Goal: Task Accomplishment & Management: Manage account settings

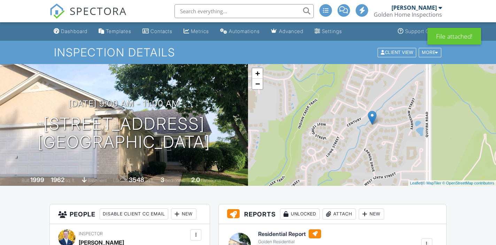
click at [435, 8] on div "[PERSON_NAME]" at bounding box center [413, 7] width 45 height 7
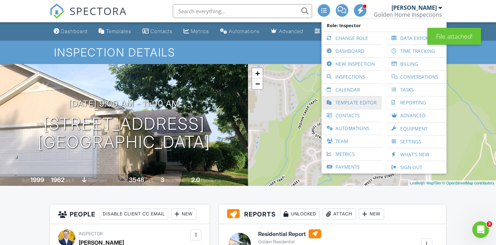
click at [361, 99] on link "Template Editor" at bounding box center [351, 102] width 53 height 13
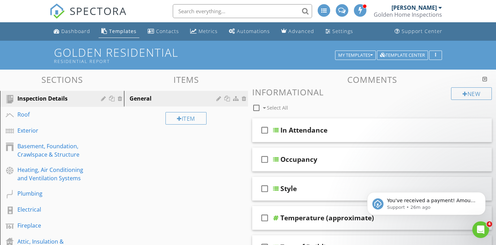
click at [422, 8] on div "[PERSON_NAME]" at bounding box center [413, 7] width 45 height 7
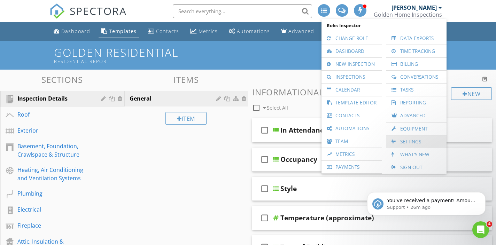
click at [421, 139] on link "Settings" at bounding box center [416, 141] width 53 height 13
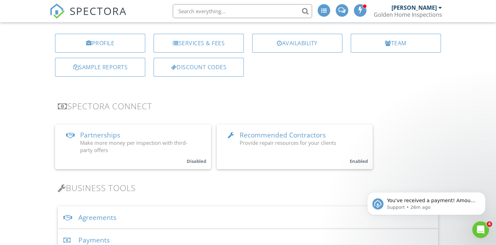
scroll to position [81, 0]
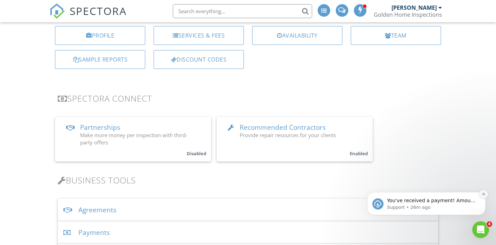
click at [485, 193] on button "Dismiss notification" at bounding box center [483, 194] width 9 height 9
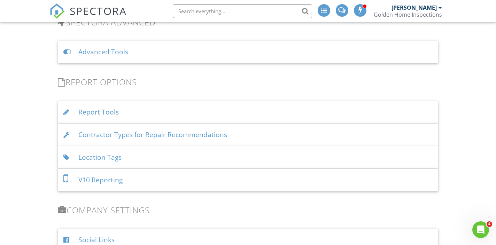
scroll to position [607, 0]
click at [149, 111] on div "Report Tools" at bounding box center [248, 113] width 380 height 23
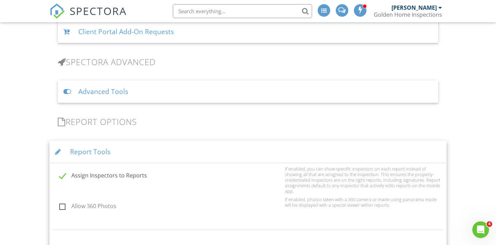
scroll to position [568, 0]
click at [207, 150] on div "Report Tools" at bounding box center [247, 152] width 397 height 23
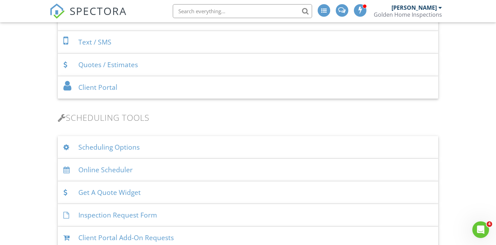
scroll to position [354, 0]
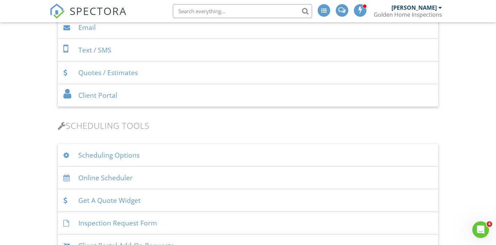
click at [176, 77] on div "Quotes / Estimates" at bounding box center [248, 73] width 380 height 23
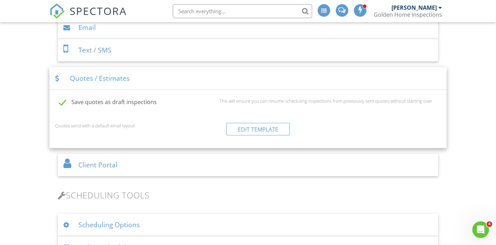
click at [184, 85] on div "Quotes / Estimates" at bounding box center [247, 78] width 397 height 23
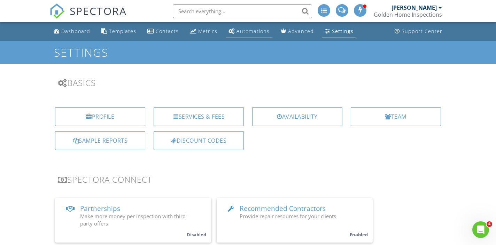
click at [242, 31] on div "Automations" at bounding box center [252, 31] width 33 height 7
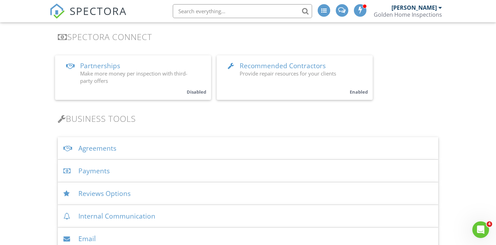
scroll to position [143, 0]
click at [427, 11] on div "Golden Home Inspections" at bounding box center [408, 14] width 68 height 7
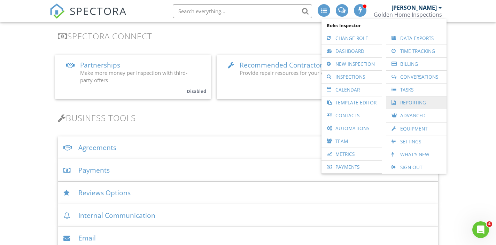
click at [400, 101] on link "Reporting" at bounding box center [416, 102] width 53 height 13
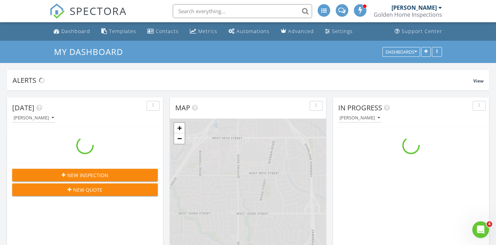
scroll to position [721, 496]
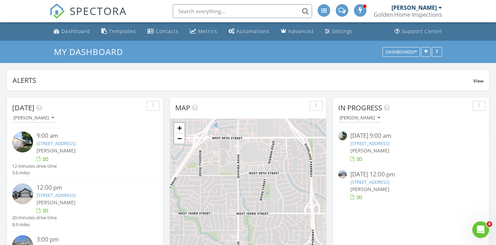
click at [410, 10] on div "[PERSON_NAME]" at bounding box center [413, 7] width 45 height 7
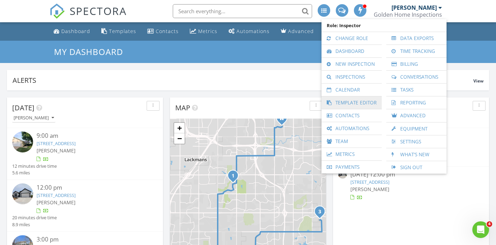
click at [366, 105] on link "Template Editor" at bounding box center [351, 102] width 53 height 13
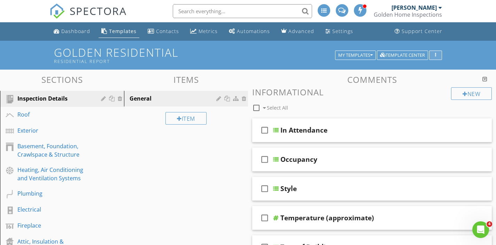
click at [439, 55] on button "button" at bounding box center [435, 55] width 13 height 10
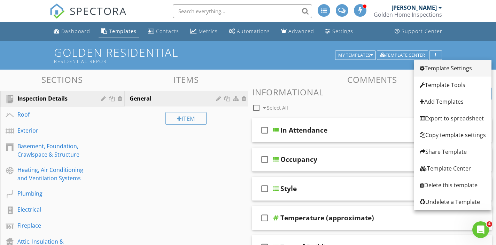
click at [439, 68] on div "Template Settings" at bounding box center [453, 68] width 66 height 8
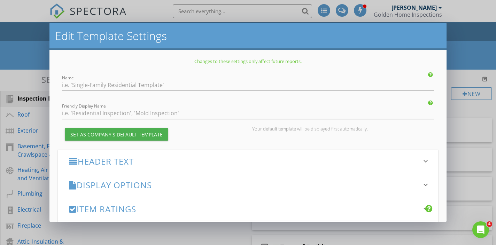
type input "Golden Residential"
type input "Residential Report"
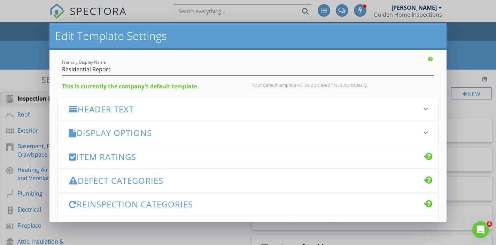
scroll to position [45, 0]
click at [276, 113] on h3 "Header Text" at bounding box center [243, 108] width 349 height 9
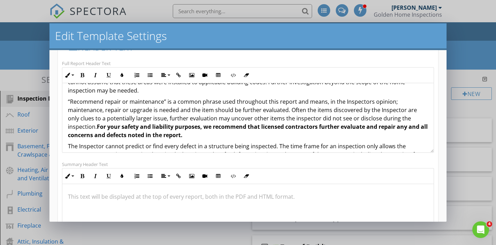
scroll to position [927, 0]
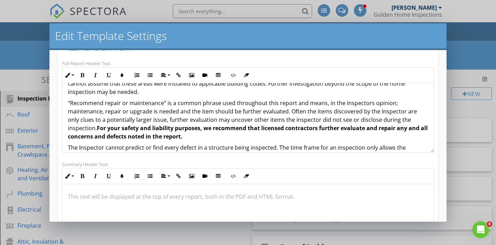
click at [471, 62] on div "Edit Template Settings Changes to these settings only affect future reports. Na…" at bounding box center [248, 122] width 496 height 245
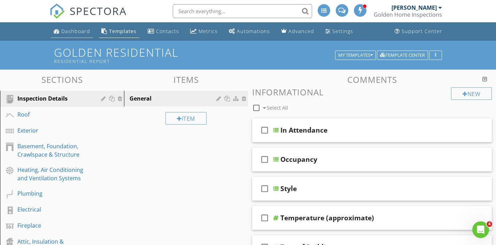
click at [68, 31] on div "Dashboard" at bounding box center [75, 31] width 29 height 7
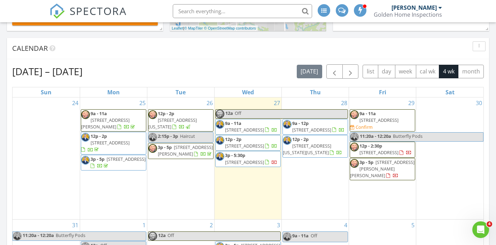
scroll to position [271, 0]
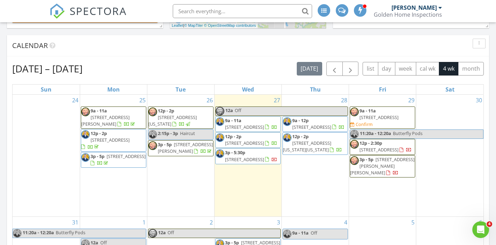
click at [388, 165] on span "[STREET_ADDRESS][PERSON_NAME][PERSON_NAME]" at bounding box center [382, 166] width 64 height 20
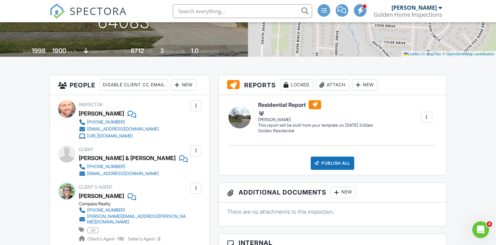
scroll to position [131, 0]
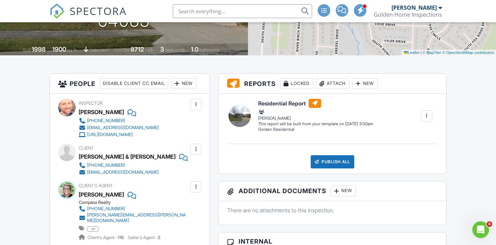
click at [341, 84] on div "Attach" at bounding box center [332, 83] width 33 height 11
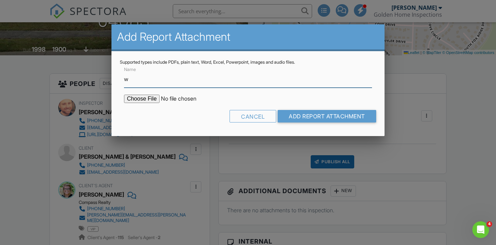
type input "WDO Report"
click at [148, 101] on input "file" at bounding box center [183, 99] width 118 height 8
type input "C:\fakepath\1707 Shelby Dr.pdf"
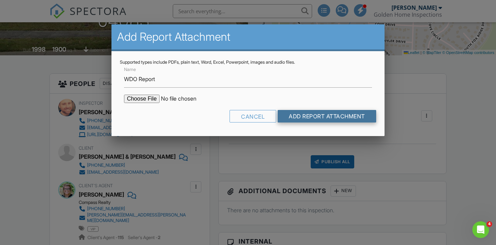
click at [335, 118] on input "Add Report Attachment" at bounding box center [327, 116] width 99 height 13
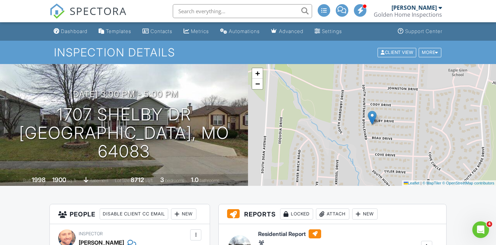
click at [211, 13] on input "text" at bounding box center [242, 11] width 139 height 14
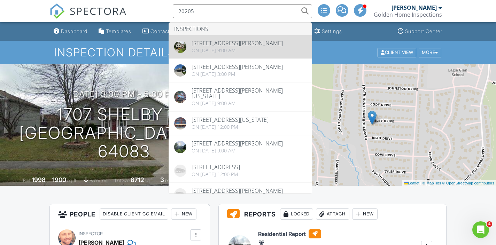
type input "20205"
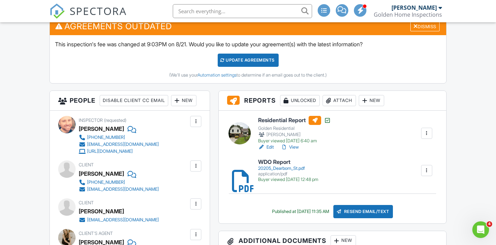
scroll to position [181, 0]
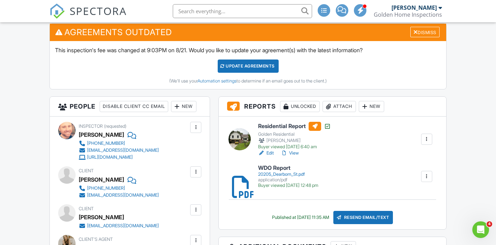
click at [345, 108] on div "Attach" at bounding box center [338, 106] width 33 height 11
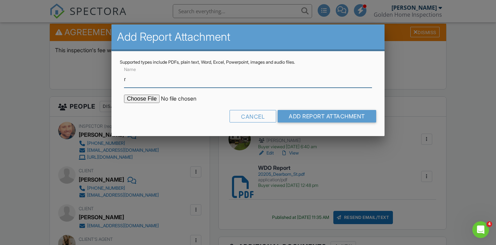
type input "Radon Results"
click at [152, 99] on input "file" at bounding box center [183, 99] width 118 height 8
type input "C:\fakepath\7a7da8e0-f8ba-4fb6-afd2-efa4b03655f9.pdf"
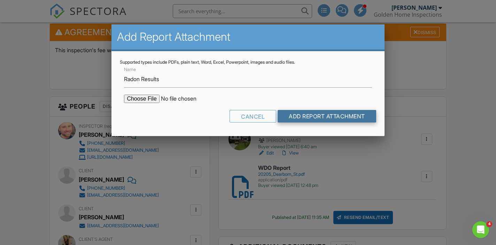
click at [320, 117] on input "Add Report Attachment" at bounding box center [327, 116] width 99 height 13
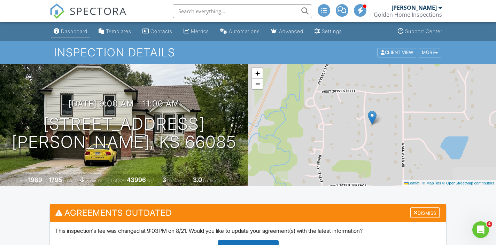
click at [72, 33] on div "Dashboard" at bounding box center [74, 31] width 26 height 6
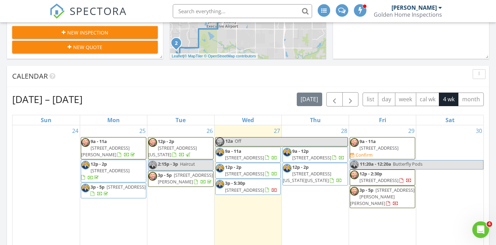
scroll to position [245, 0]
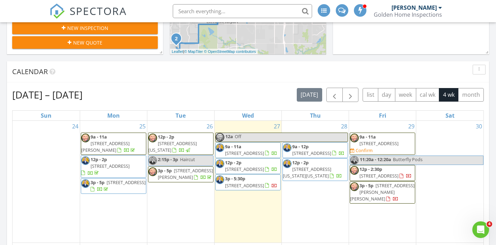
click at [394, 145] on span "[STREET_ADDRESS]" at bounding box center [378, 143] width 39 height 6
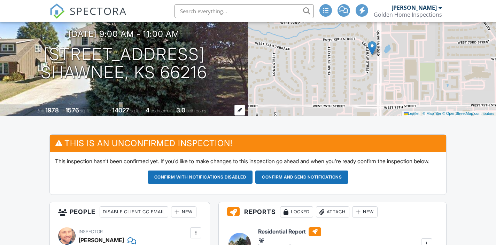
click at [70, 112] on div "1576" at bounding box center [72, 110] width 14 height 7
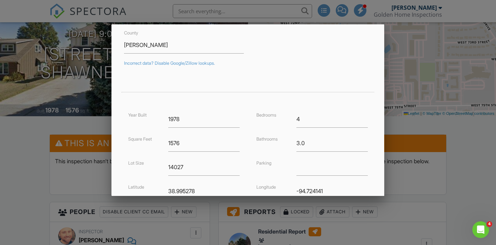
scroll to position [100, 0]
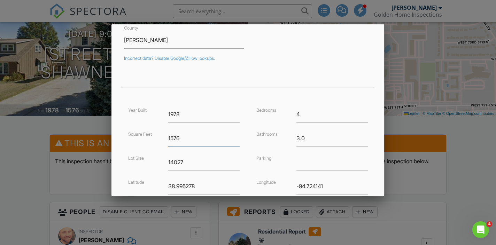
click at [216, 137] on input "1576" at bounding box center [203, 138] width 71 height 17
type input "2239"
click at [248, 163] on div "Bedrooms 4 Bathrooms 3.0 Parking Longitude -94.724141" at bounding box center [312, 154] width 128 height 96
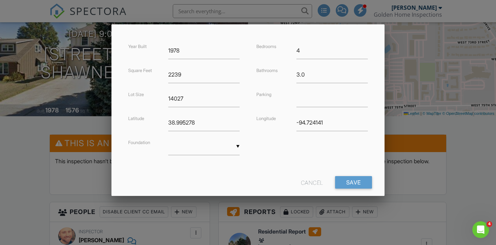
scroll to position [164, 0]
click at [224, 157] on div "▼ Basement Slab Crawlspace Basement Slab Crawlspace" at bounding box center [204, 150] width 80 height 24
click at [214, 150] on div "▼ Basement Slab Crawlspace Basement Slab Crawlspace" at bounding box center [203, 146] width 71 height 17
click at [213, 163] on span "Basement" at bounding box center [203, 163] width 71 height 17
type input "Basement"
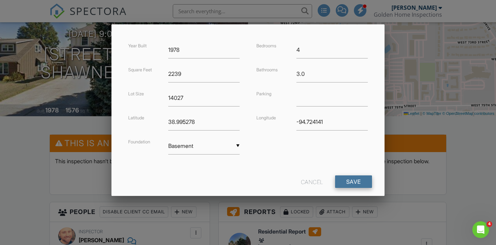
click at [350, 182] on input "Save" at bounding box center [353, 182] width 37 height 13
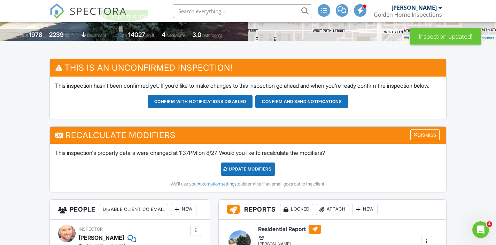
scroll to position [157, 0]
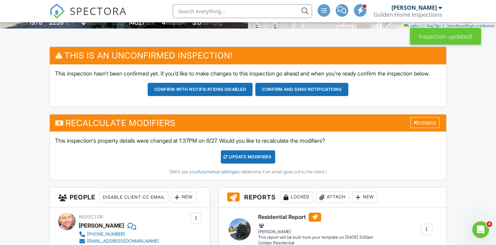
click at [243, 164] on div "UPDATE Modifiers" at bounding box center [248, 156] width 55 height 13
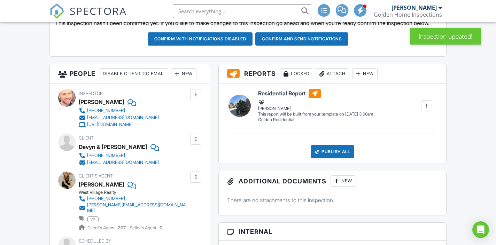
click at [171, 79] on div "New" at bounding box center [183, 73] width 25 height 11
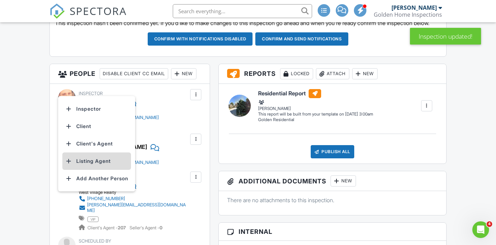
click at [105, 165] on li "Listing Agent" at bounding box center [96, 161] width 69 height 17
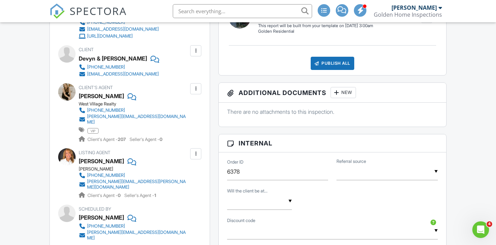
click at [349, 179] on input "text" at bounding box center [386, 171] width 101 height 17
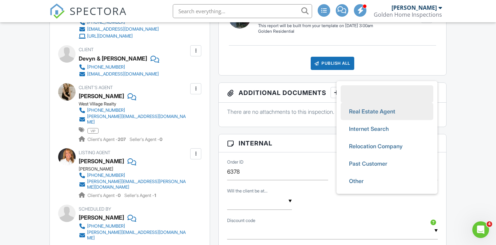
click at [366, 120] on span "Real Estate Agent" at bounding box center [371, 111] width 57 height 17
type input "Real Estate Agent"
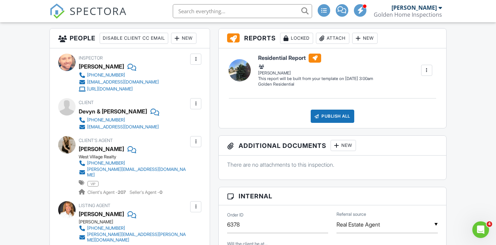
scroll to position [157, 0]
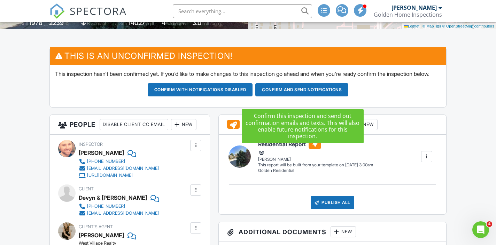
click at [253, 96] on button "Confirm and send notifications" at bounding box center [200, 89] width 105 height 13
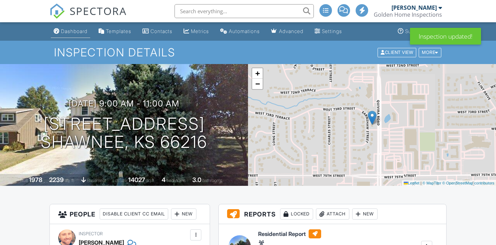
click at [77, 30] on div "Dashboard" at bounding box center [74, 31] width 26 height 6
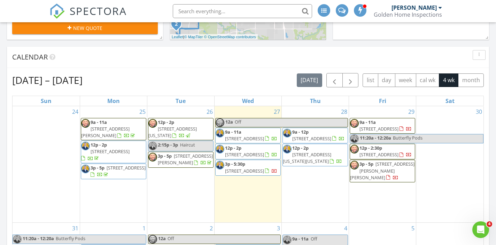
scroll to position [267, 0]
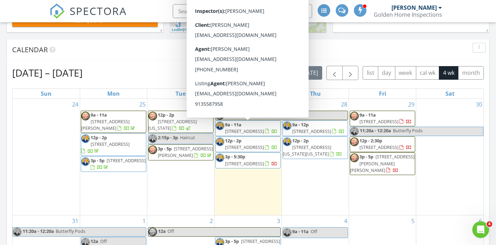
click at [254, 135] on span "9a - 11a [STREET_ADDRESS]" at bounding box center [248, 129] width 65 height 14
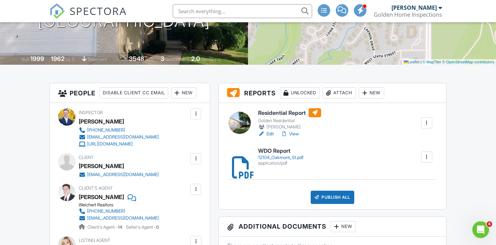
scroll to position [122, 0]
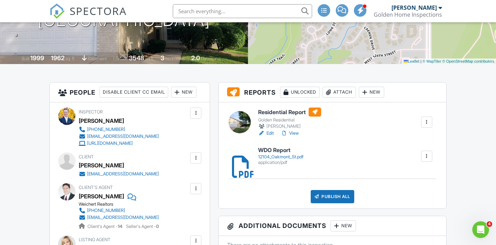
click at [296, 134] on link "View" at bounding box center [290, 133] width 18 height 7
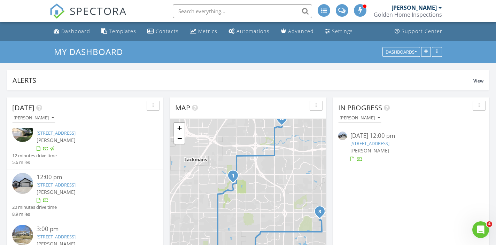
scroll to position [11, 0]
click at [76, 184] on link "17144 W 168th Pl , Olathe, KS 66062" at bounding box center [56, 184] width 39 height 6
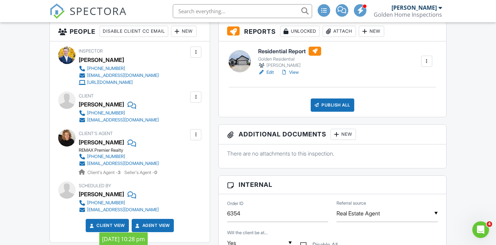
scroll to position [182, 0]
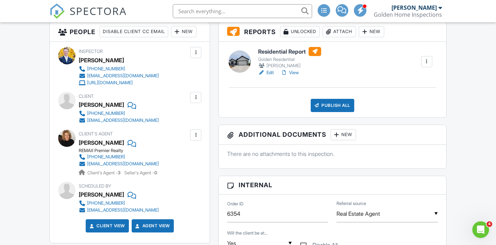
click at [292, 72] on link "View" at bounding box center [290, 72] width 18 height 7
